Goal: Task Accomplishment & Management: Manage account settings

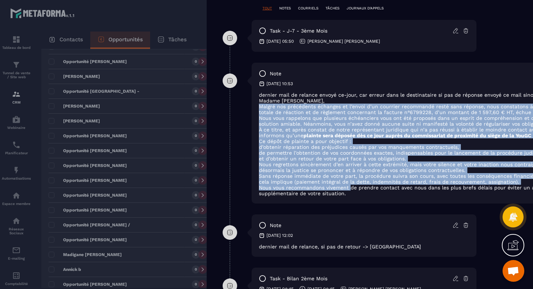
scroll to position [401, 20]
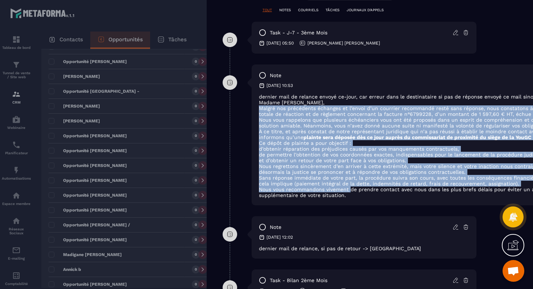
drag, startPoint x: 259, startPoint y: 107, endPoint x: 351, endPoint y: 195, distance: 127.3
click at [351, 194] on div "dernier mail de relance envoyé ce-jour, car erreur dans le destinataire si pas …" at bounding box center [426, 146] width 335 height 104
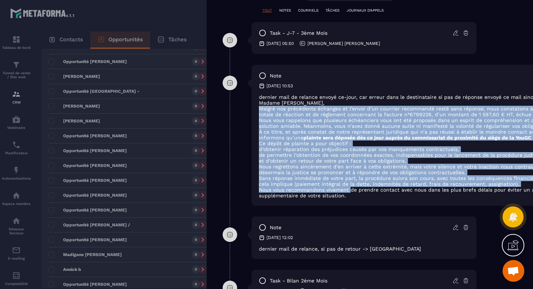
copy div "Loremi dol sitametcon adipisci el s’doeiu t’in utlabore etdolorema aliqu enim a…"
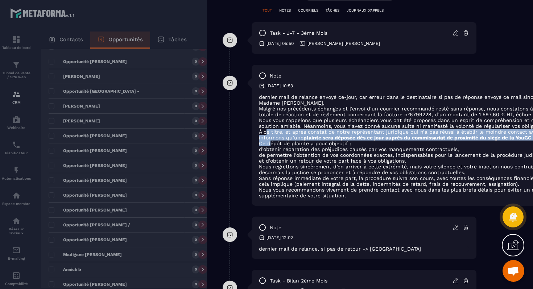
drag, startPoint x: 269, startPoint y: 143, endPoint x: 254, endPoint y: 103, distance: 42.6
click at [267, 133] on div "dernier mail de relance envoyé ce-jour, car erreur dans le destinataire si pas …" at bounding box center [426, 146] width 335 height 104
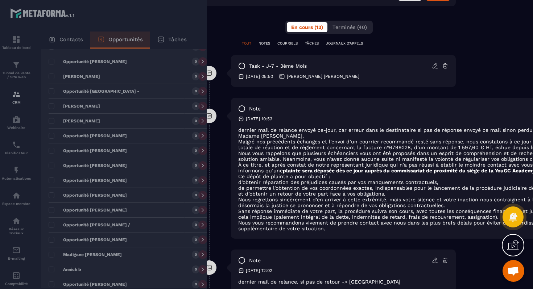
click at [318, 194] on li "et d’obtenir un retour de votre part face à vos obligations." at bounding box center [405, 194] width 335 height 6
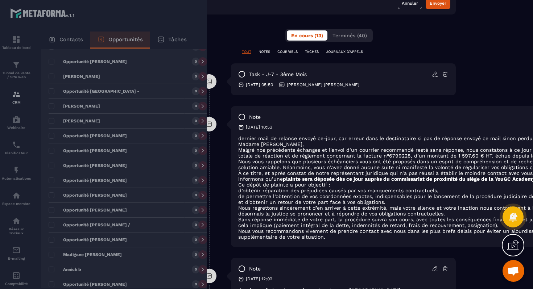
scroll to position [358, 41]
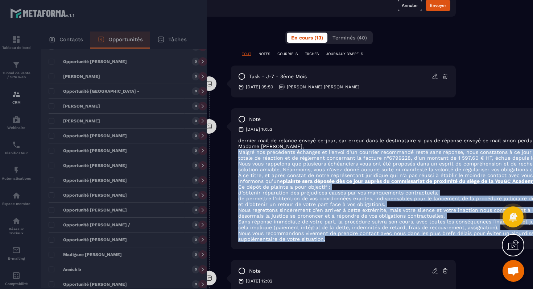
drag, startPoint x: 240, startPoint y: 154, endPoint x: 326, endPoint y: 243, distance: 124.4
click at [325, 242] on div "dernier mail de relance envoyé ce-jour, car erreur dans le destinataire si pas …" at bounding box center [405, 190] width 335 height 104
copy div "Loremi dol sitametcon adipisci el s’doeiu t’in utlabore etdolorema aliqu enim a…"
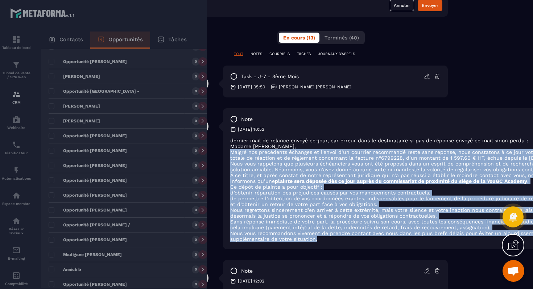
scroll to position [358, 84]
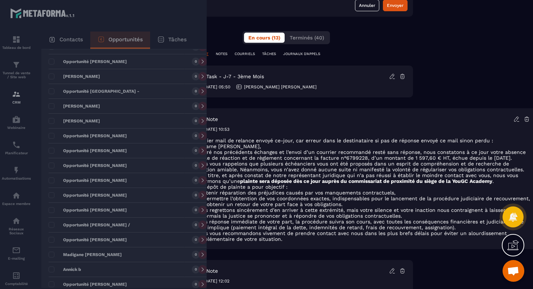
click at [142, 99] on div at bounding box center [266, 144] width 533 height 289
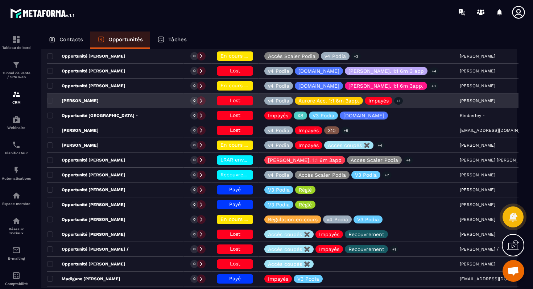
scroll to position [156, 0]
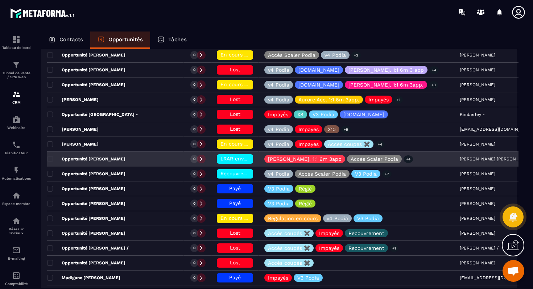
click at [228, 159] on span "LRAR envoyée" at bounding box center [238, 159] width 34 height 6
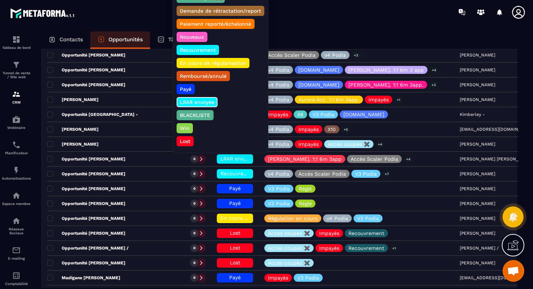
click at [186, 141] on p "Lost" at bounding box center [185, 141] width 13 height 7
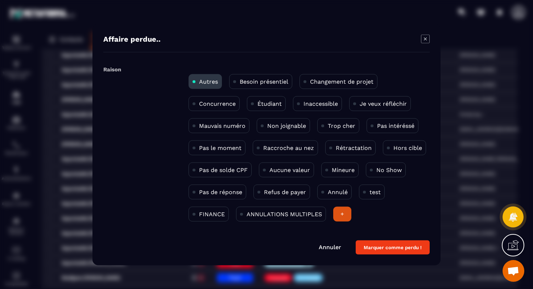
click at [291, 128] on p "Non joignable" at bounding box center [286, 126] width 39 height 7
click at [390, 246] on button "Marquer comme perdu !" at bounding box center [393, 248] width 74 height 14
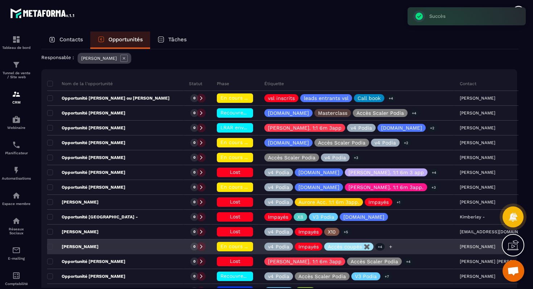
scroll to position [53, 0]
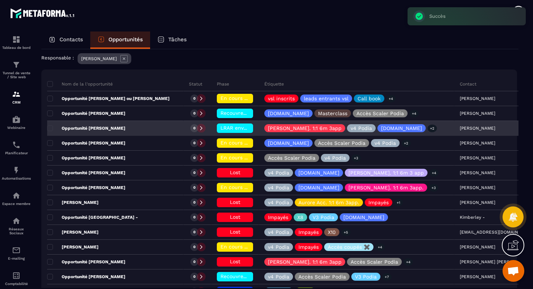
click at [221, 128] on span "LRAR envoyée" at bounding box center [238, 128] width 34 height 6
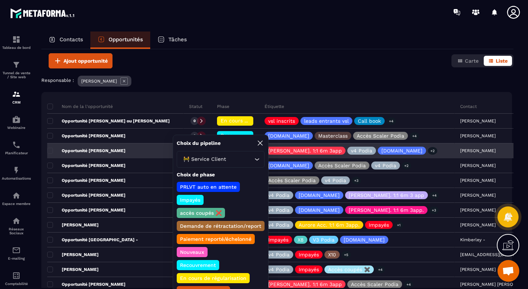
click at [146, 144] on div "Opportunité [PERSON_NAME]" at bounding box center [115, 151] width 136 height 15
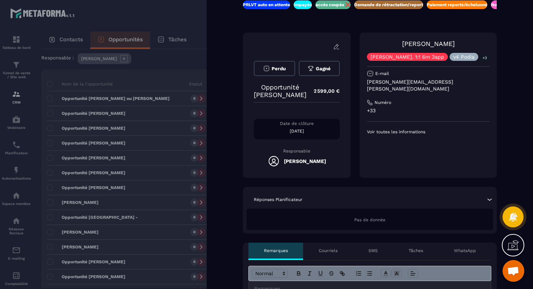
scroll to position [0, 16]
